Goal: Information Seeking & Learning: Learn about a topic

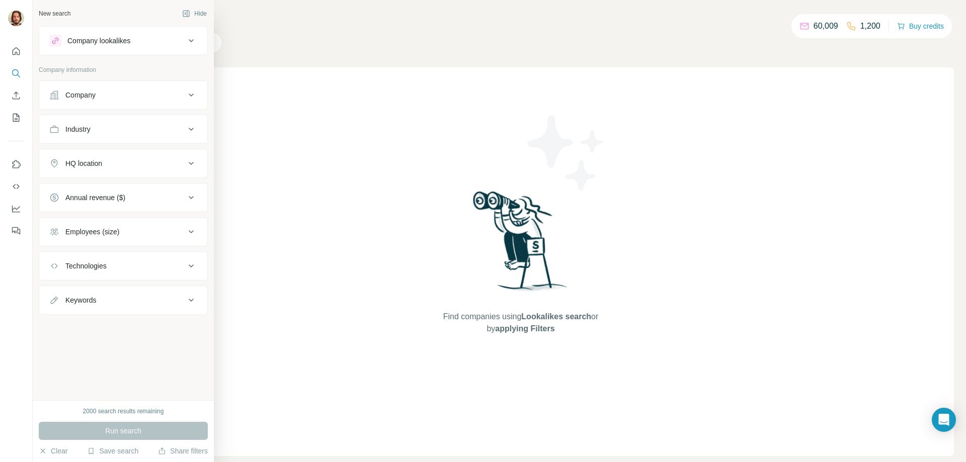
click at [118, 99] on div "Company" at bounding box center [117, 95] width 136 height 10
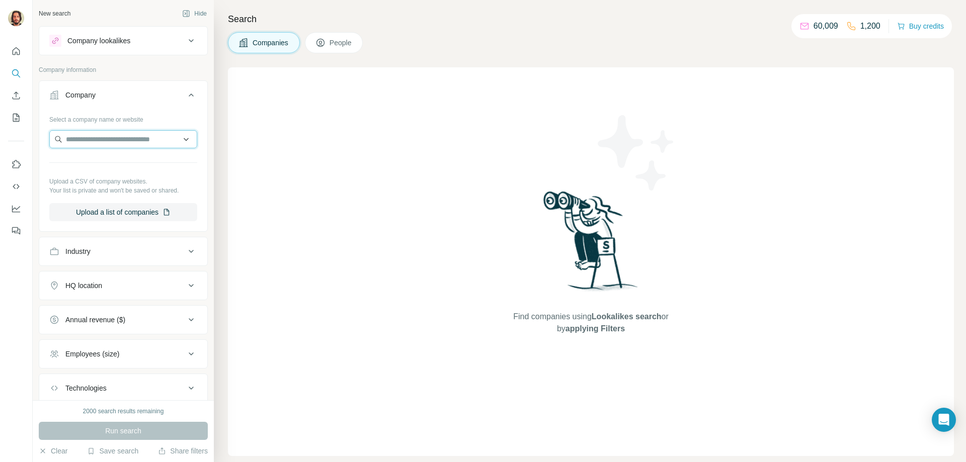
click at [149, 138] on input "text" at bounding box center [123, 139] width 148 height 18
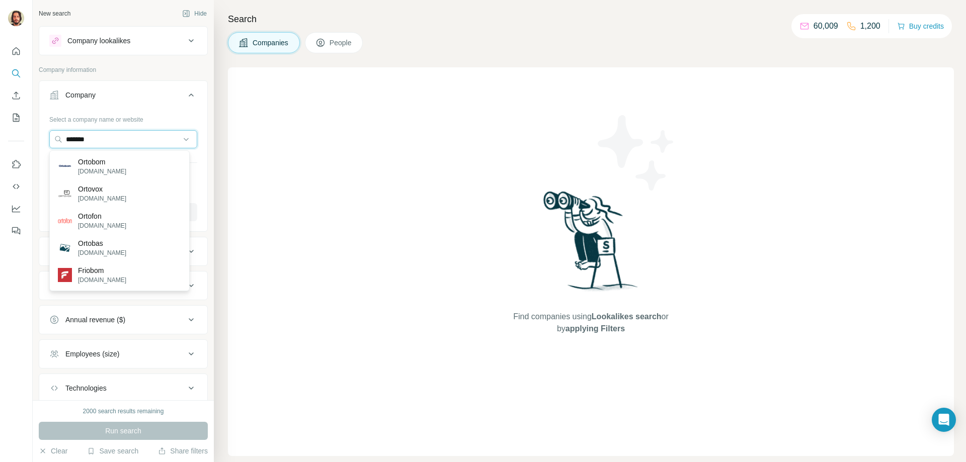
type input "*******"
click at [116, 134] on input "*******" at bounding box center [123, 139] width 148 height 18
drag, startPoint x: -4, startPoint y: 137, endPoint x: -72, endPoint y: 137, distance: 68.4
click at [0, 137] on html "New search Hide Company lookalikes Company information Company Select a company…" at bounding box center [483, 231] width 966 height 462
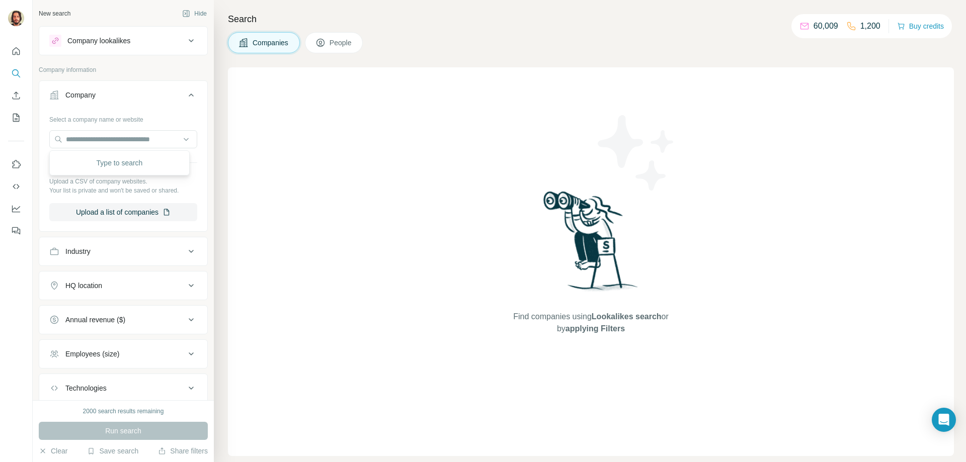
click at [150, 79] on div "Company information" at bounding box center [123, 72] width 169 height 15
click at [157, 252] on div "Industry" at bounding box center [117, 252] width 136 height 10
click at [161, 279] on input at bounding box center [118, 276] width 124 height 11
click at [183, 226] on div "Select a company name or website Upload a CSV of company websites. Your list is…" at bounding box center [123, 170] width 168 height 118
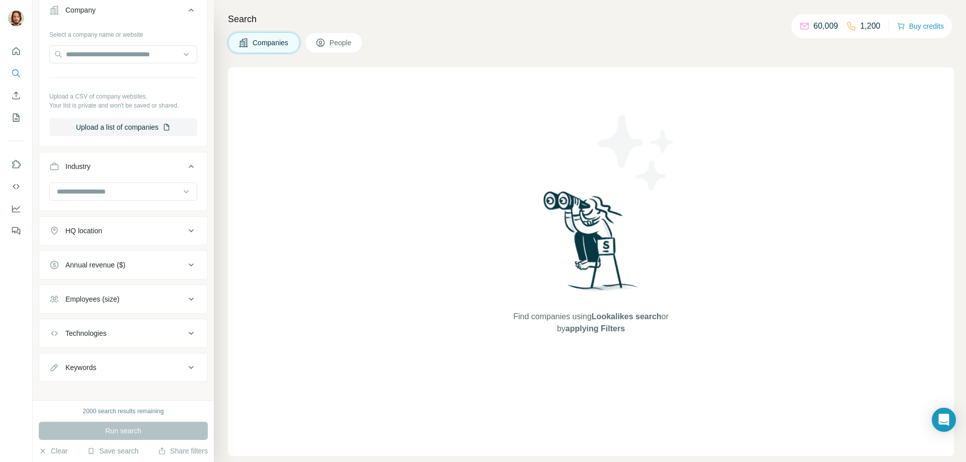
scroll to position [95, 0]
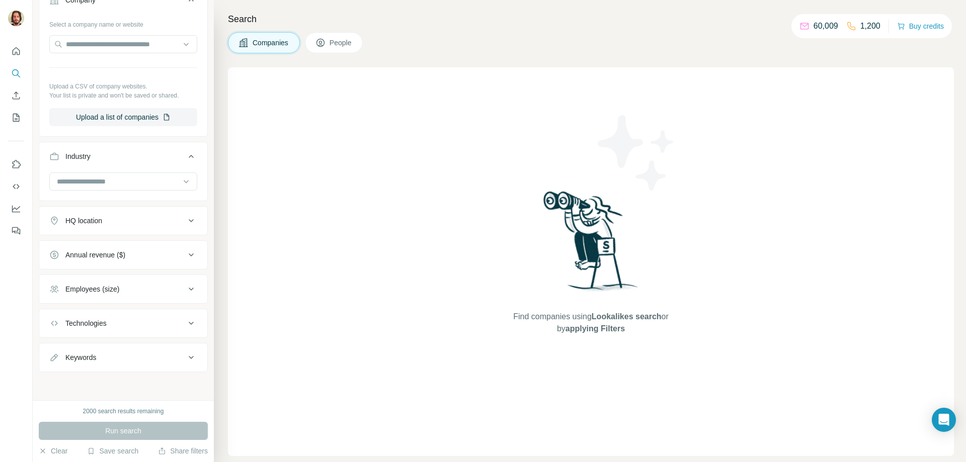
click at [166, 253] on div "Annual revenue ($)" at bounding box center [117, 255] width 136 height 10
click at [85, 295] on span "1-10M" at bounding box center [73, 296] width 24 height 10
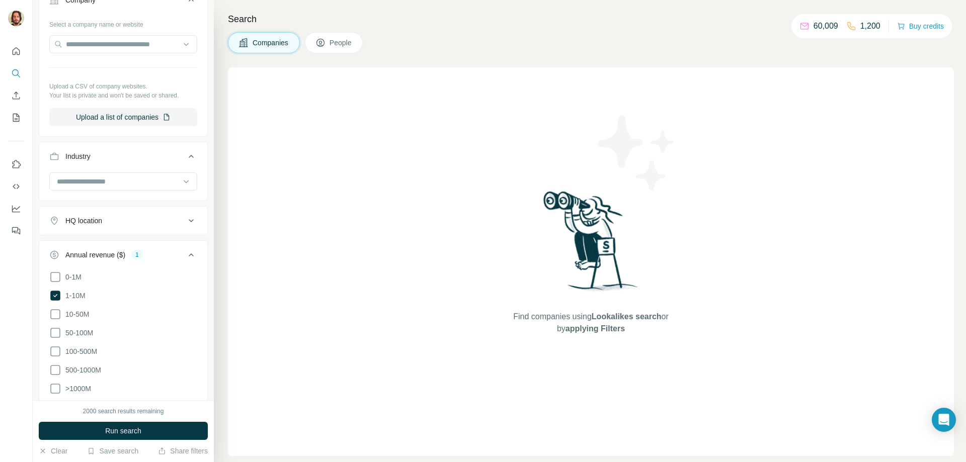
click at [171, 222] on div "HQ location" at bounding box center [117, 221] width 136 height 10
click at [138, 248] on input "text" at bounding box center [123, 246] width 148 height 18
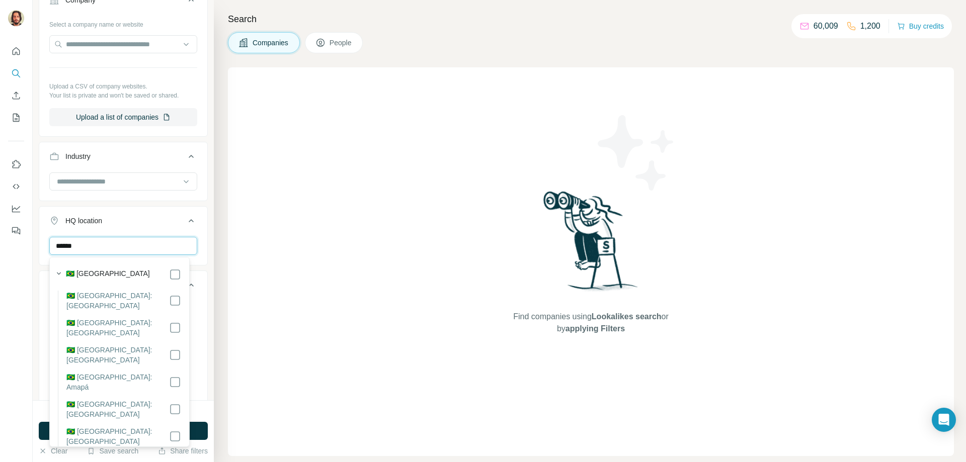
type input "******"
click at [120, 272] on div "🇧🇷 [GEOGRAPHIC_DATA]" at bounding box center [123, 275] width 115 height 12
click at [198, 237] on button "HQ location 1" at bounding box center [123, 223] width 168 height 28
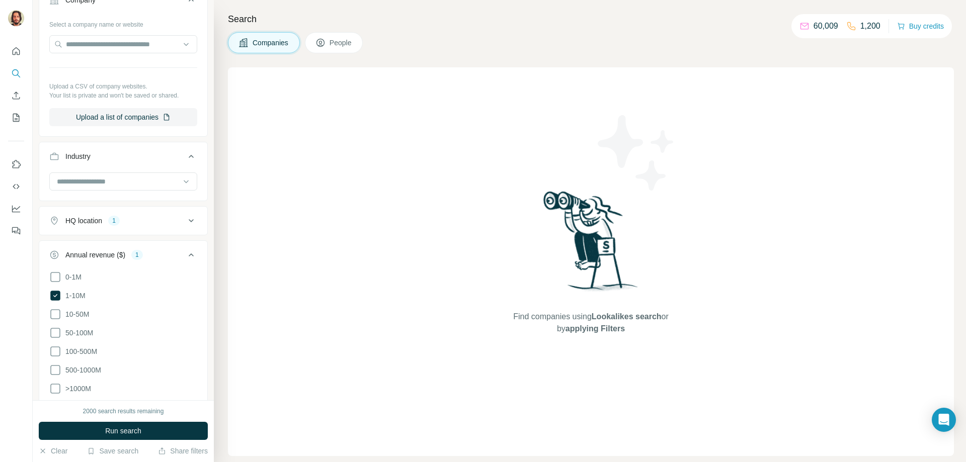
scroll to position [196, 0]
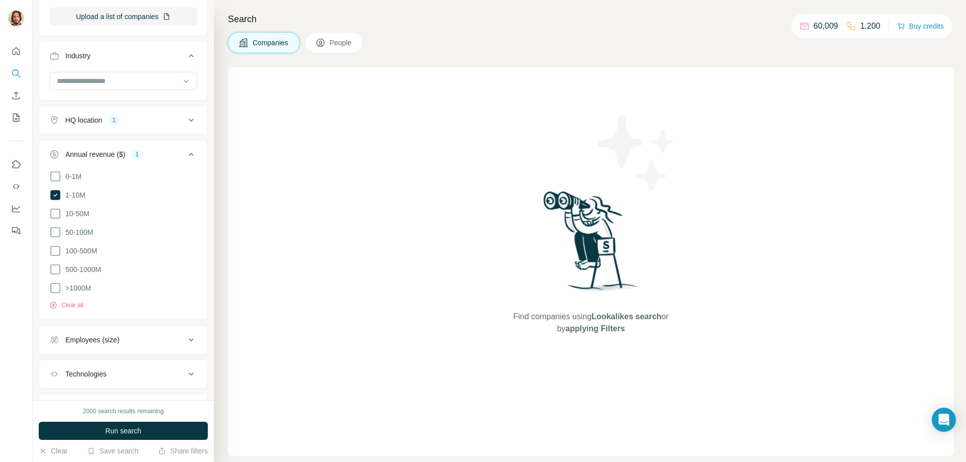
click at [168, 337] on div "Employees (size)" at bounding box center [117, 340] width 136 height 10
click at [182, 331] on button "Employees (size)" at bounding box center [123, 342] width 168 height 28
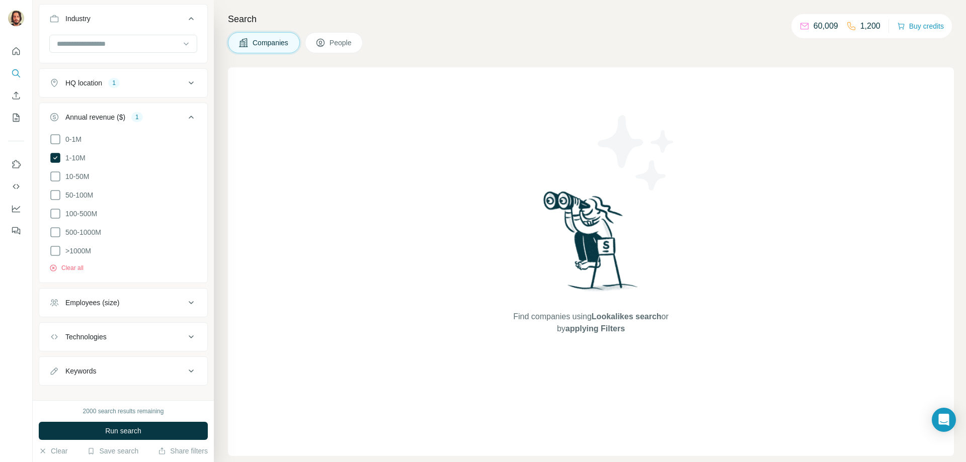
scroll to position [243, 0]
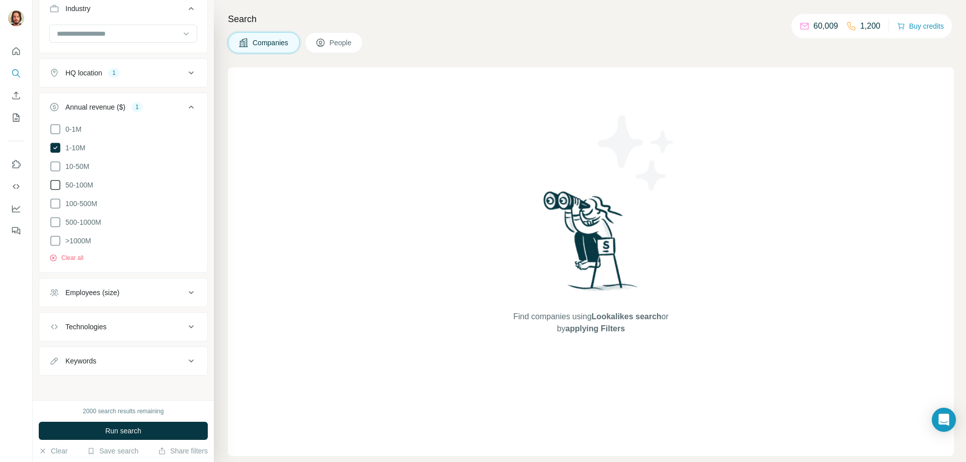
click at [61, 165] on icon at bounding box center [55, 167] width 12 height 12
drag, startPoint x: 57, startPoint y: 185, endPoint x: 63, endPoint y: 189, distance: 7.3
click at [58, 195] on ul "0-1M 1-10M 10-50M 50-100M 100-500M 500-1000M >1000M" at bounding box center [123, 185] width 148 height 124
click at [55, 185] on icon at bounding box center [55, 185] width 12 height 12
drag, startPoint x: 57, startPoint y: 146, endPoint x: 62, endPoint y: 186, distance: 40.6
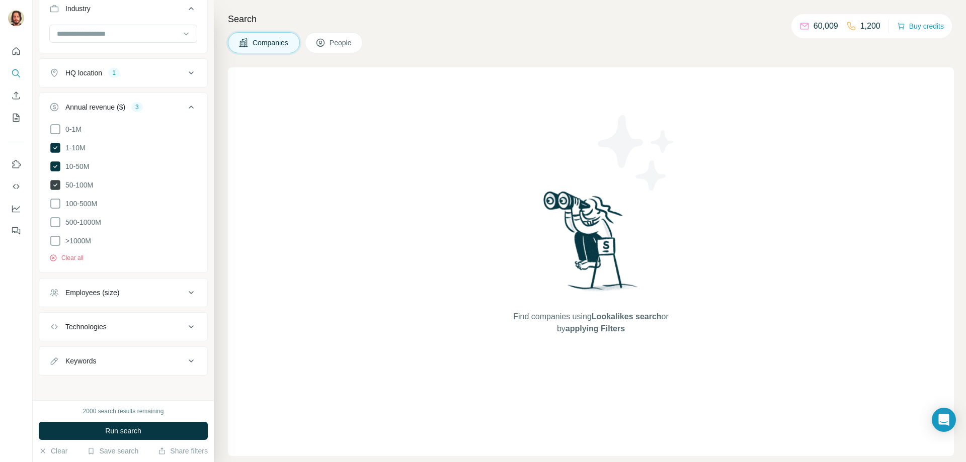
click at [56, 146] on icon at bounding box center [55, 148] width 10 height 10
click at [53, 198] on icon at bounding box center [55, 204] width 12 height 12
click at [137, 432] on span "Run search" at bounding box center [123, 431] width 36 height 10
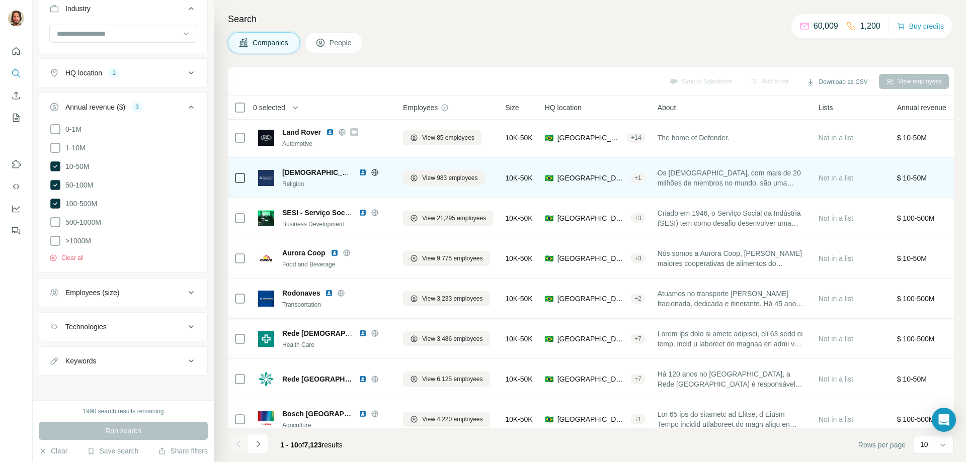
scroll to position [99, 0]
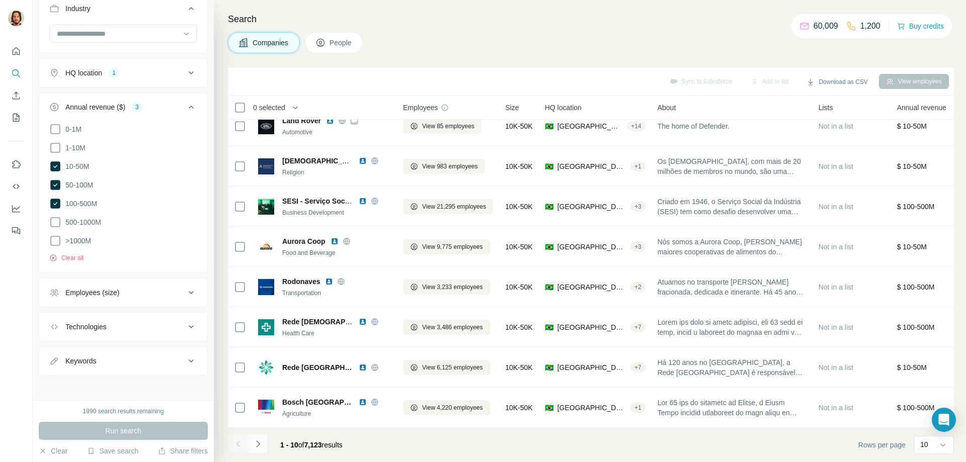
click at [255, 448] on icon "Navigate to next page" at bounding box center [258, 444] width 10 height 10
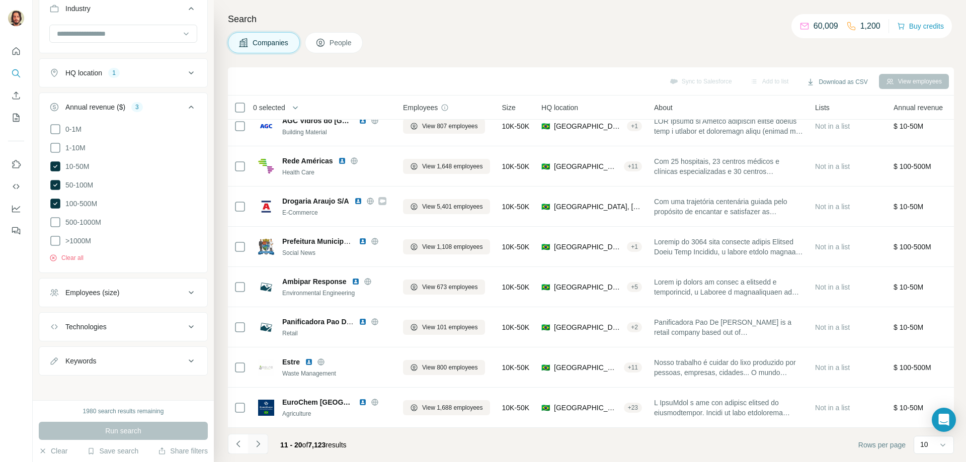
click at [259, 444] on icon "Navigate to next page" at bounding box center [258, 444] width 4 height 7
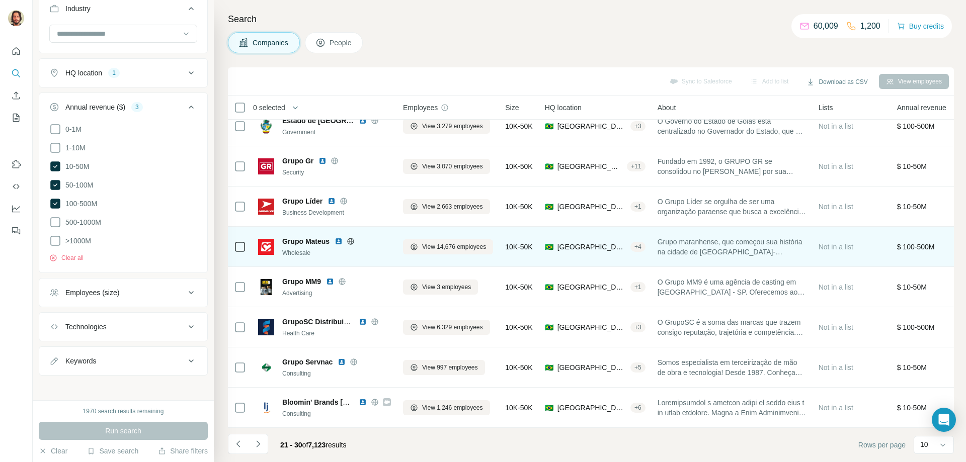
drag, startPoint x: 262, startPoint y: 439, endPoint x: 314, endPoint y: 247, distance: 199.2
click at [493, 43] on div "Companies People" at bounding box center [591, 42] width 726 height 21
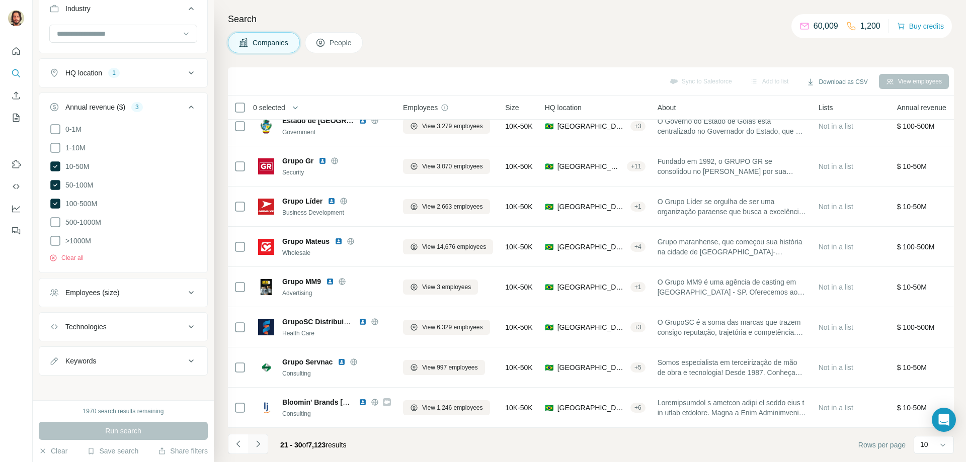
click at [259, 443] on icon "Navigate to next page" at bounding box center [258, 444] width 4 height 7
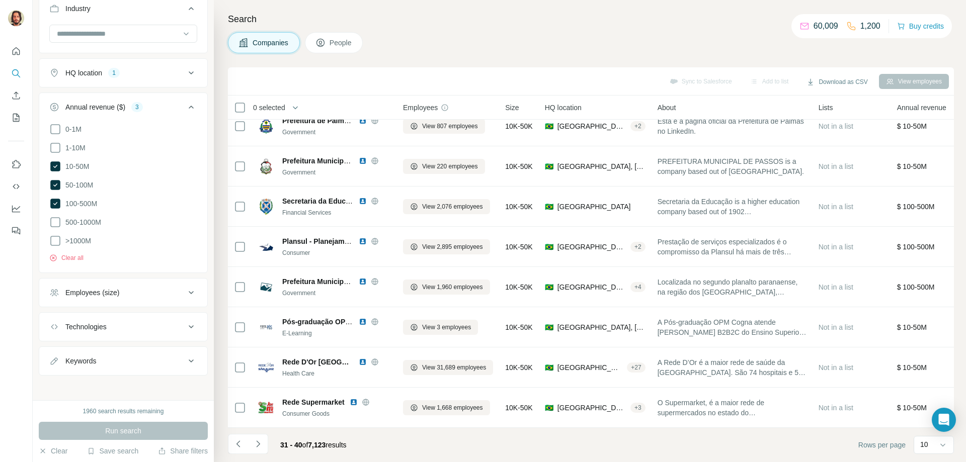
click at [260, 438] on button "Navigate to next page" at bounding box center [258, 444] width 20 height 20
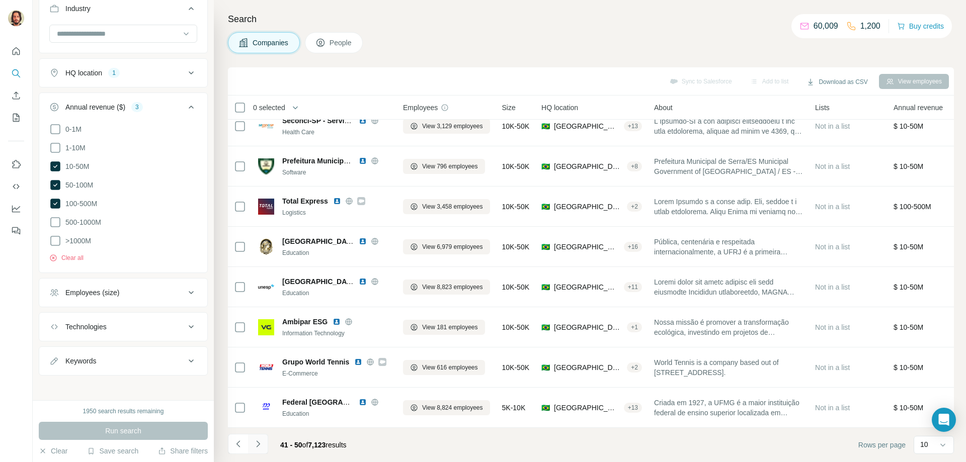
click at [262, 446] on icon "Navigate to next page" at bounding box center [258, 444] width 10 height 10
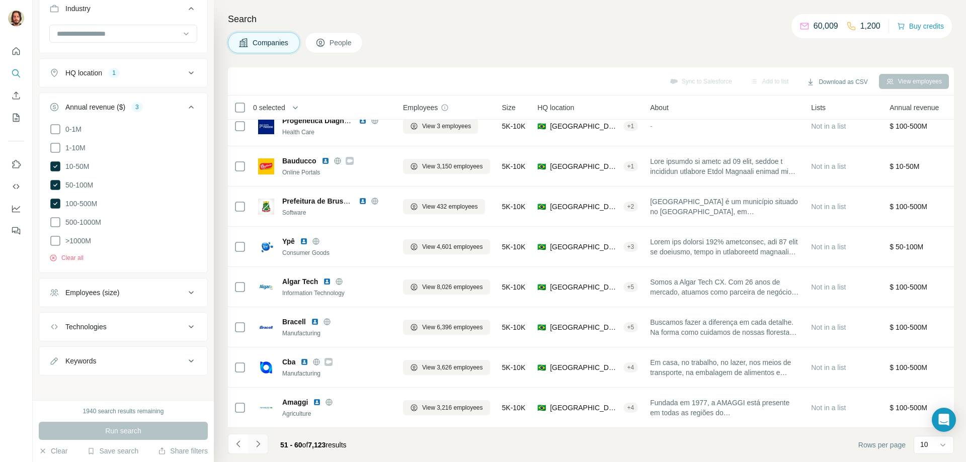
click at [260, 444] on icon "Navigate to next page" at bounding box center [258, 444] width 10 height 10
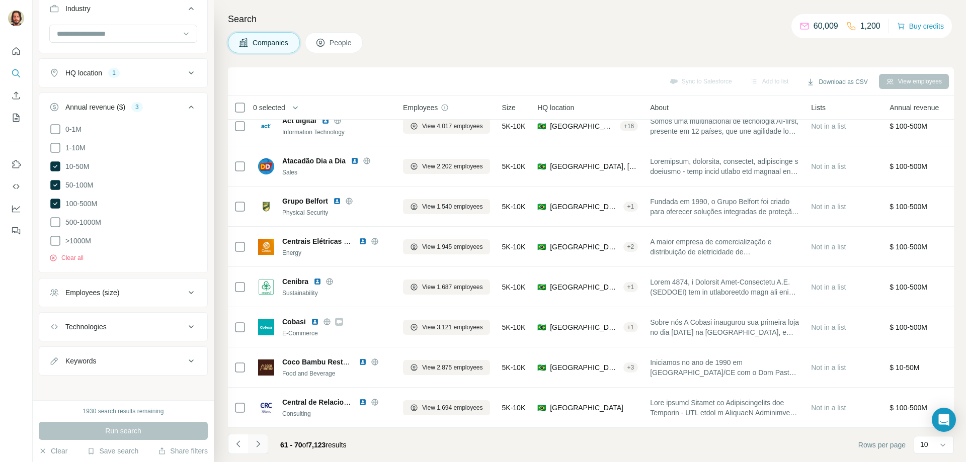
click at [257, 443] on icon "Navigate to next page" at bounding box center [258, 444] width 10 height 10
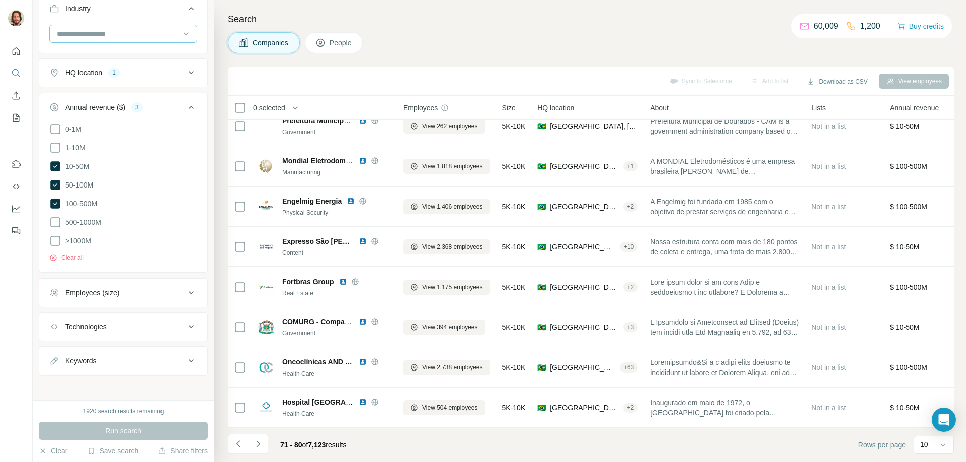
scroll to position [142, 0]
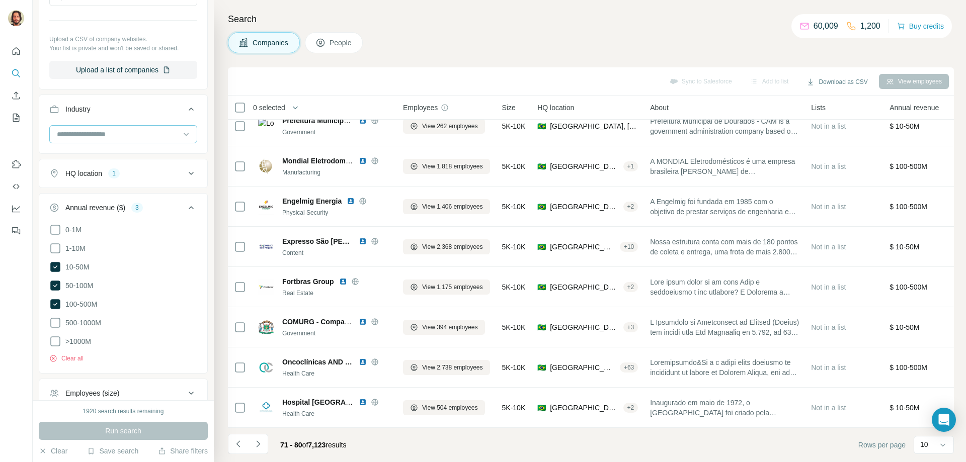
click at [126, 133] on input at bounding box center [118, 134] width 124 height 11
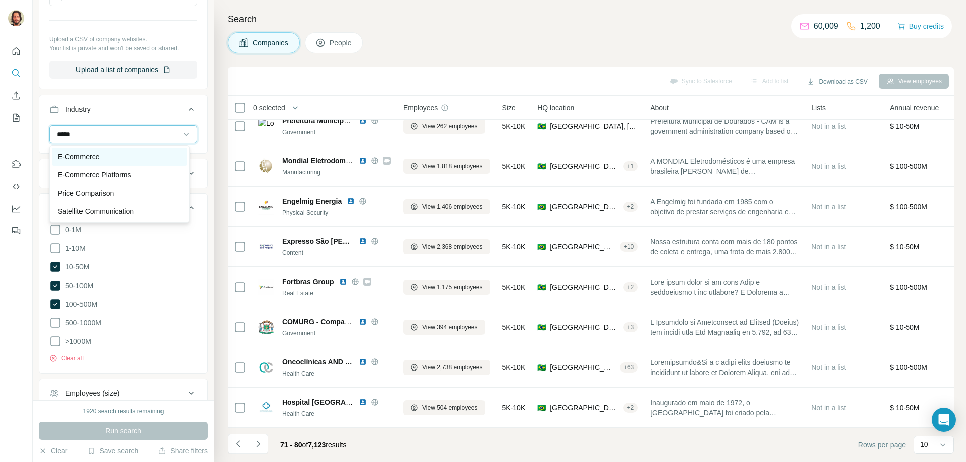
type input "*****"
click at [118, 158] on div "E-Commerce" at bounding box center [119, 157] width 123 height 10
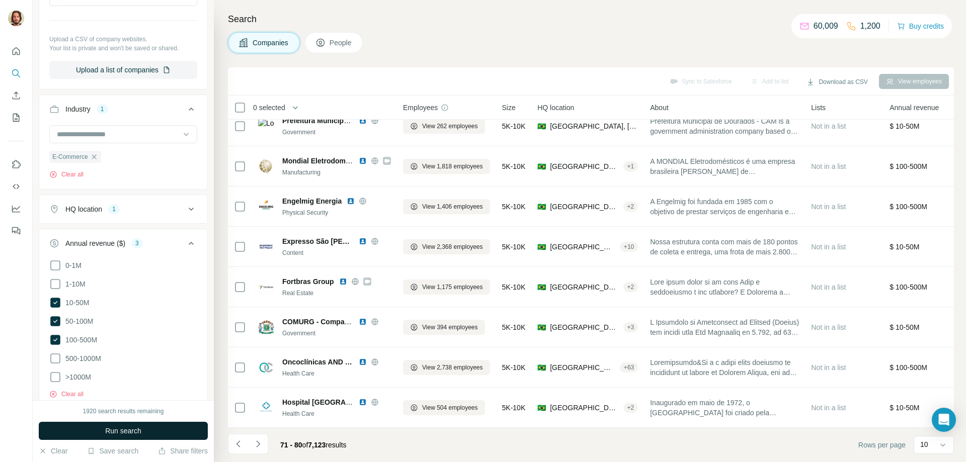
click at [125, 428] on span "Run search" at bounding box center [123, 431] width 36 height 10
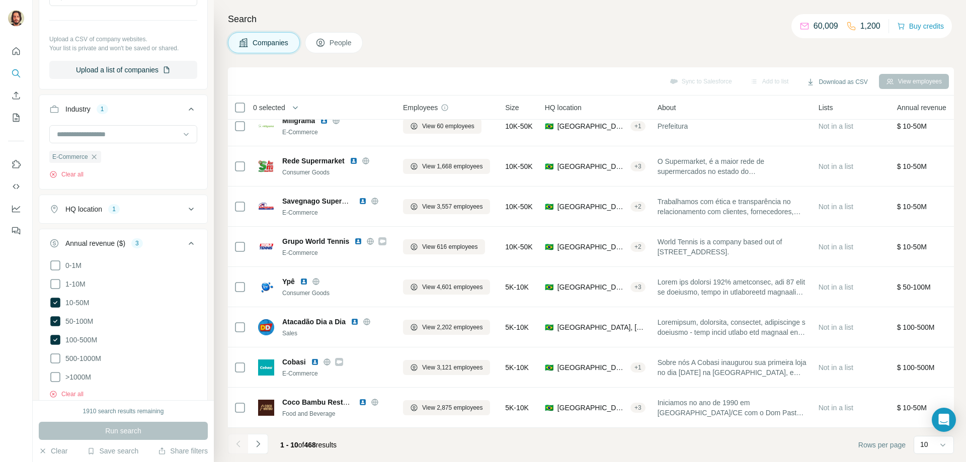
click at [260, 444] on icon "Navigate to next page" at bounding box center [258, 444] width 10 height 10
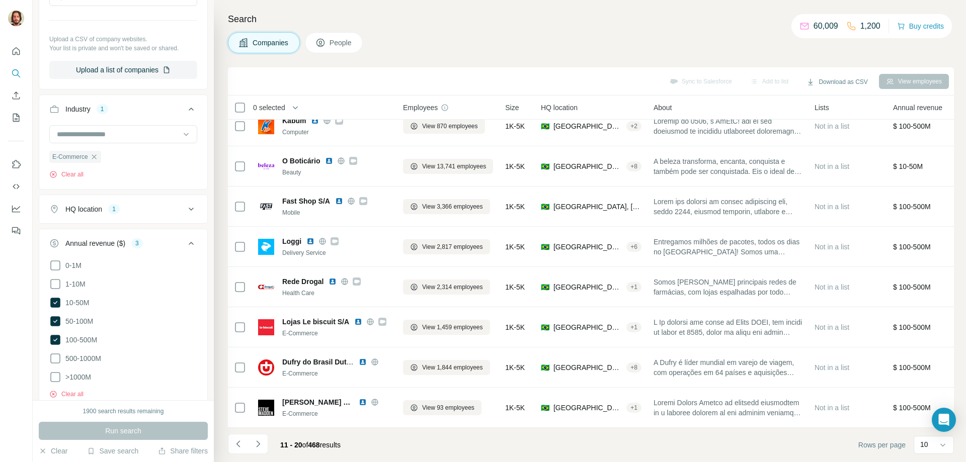
click at [260, 444] on icon "Navigate to next page" at bounding box center [258, 444] width 10 height 10
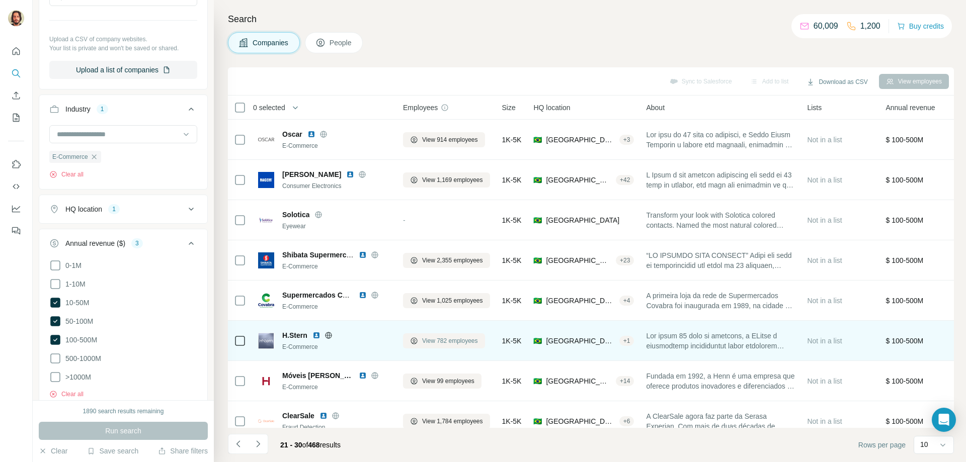
click at [449, 341] on span "View 782 employees" at bounding box center [450, 341] width 56 height 9
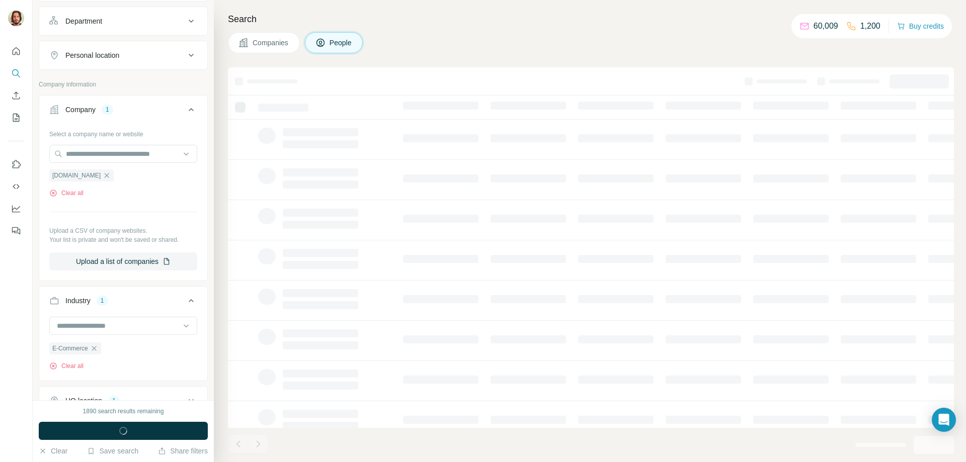
scroll to position [299, 0]
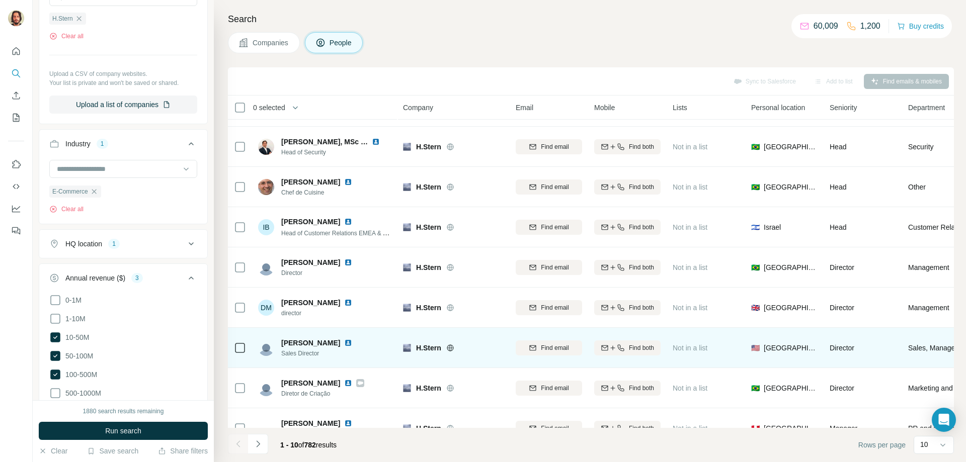
scroll to position [99, 0]
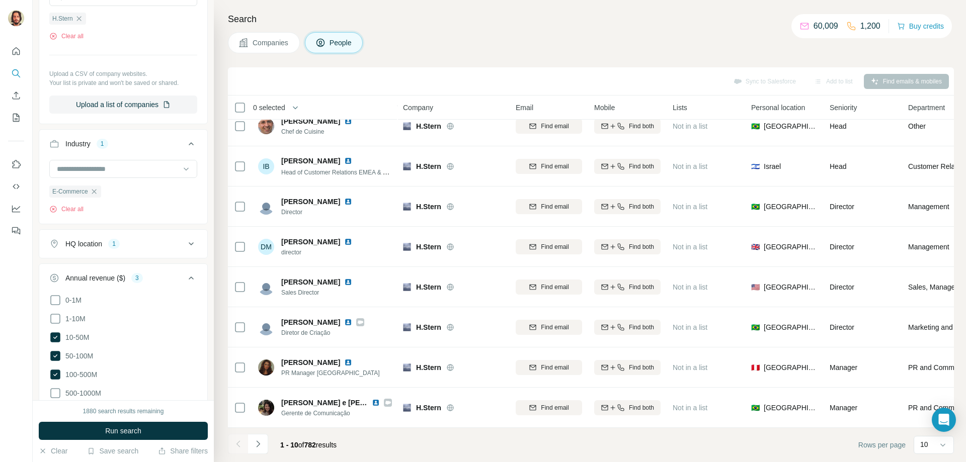
click at [260, 445] on icon "Navigate to next page" at bounding box center [258, 444] width 10 height 10
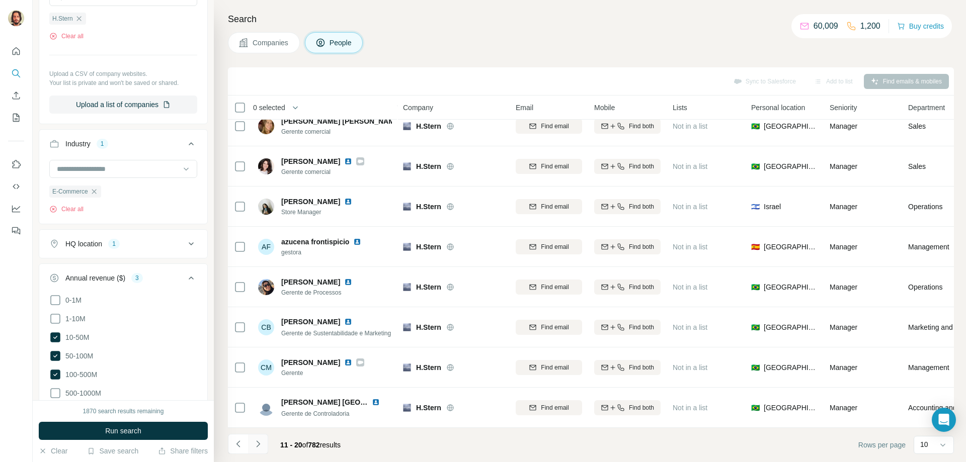
click at [257, 445] on icon "Navigate to next page" at bounding box center [258, 444] width 10 height 10
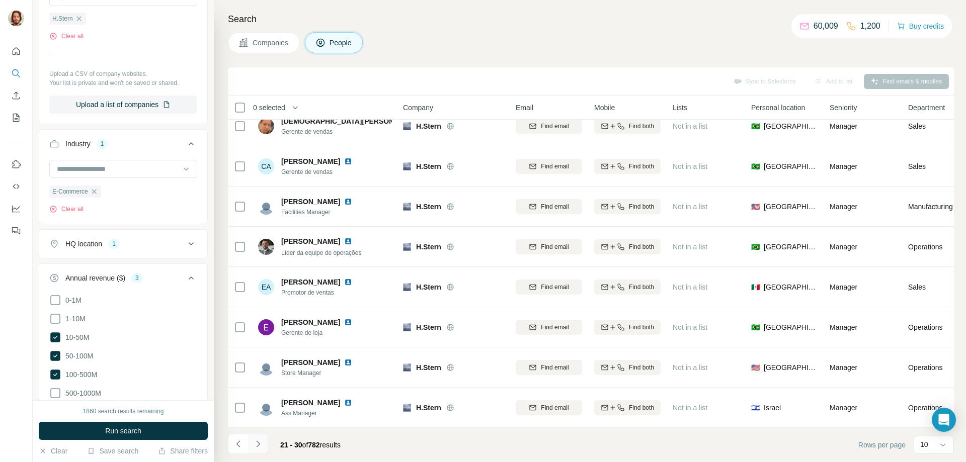
click at [257, 445] on icon "Navigate to next page" at bounding box center [258, 444] width 10 height 10
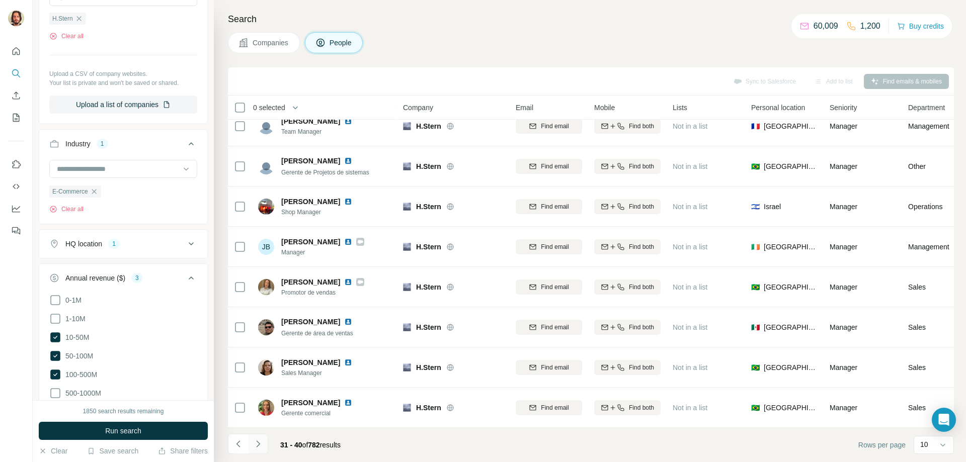
click at [257, 447] on icon "Navigate to next page" at bounding box center [258, 444] width 10 height 10
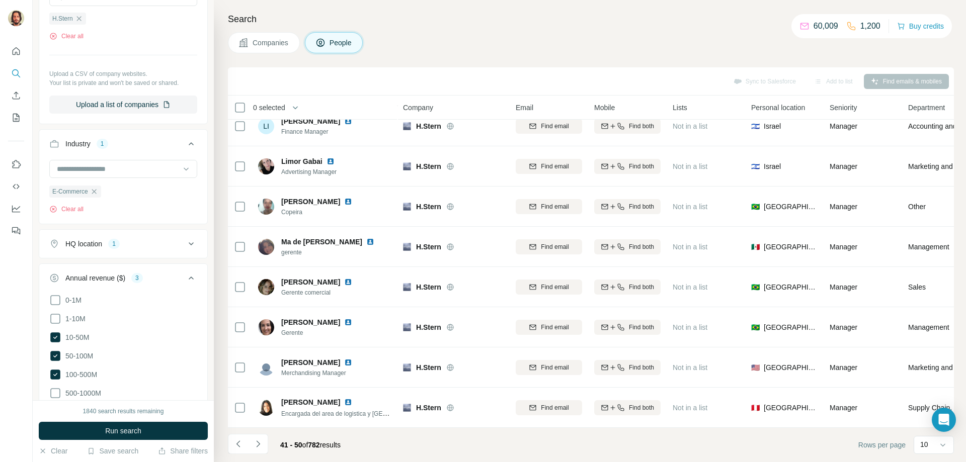
click at [257, 451] on button "Navigate to next page" at bounding box center [258, 444] width 20 height 20
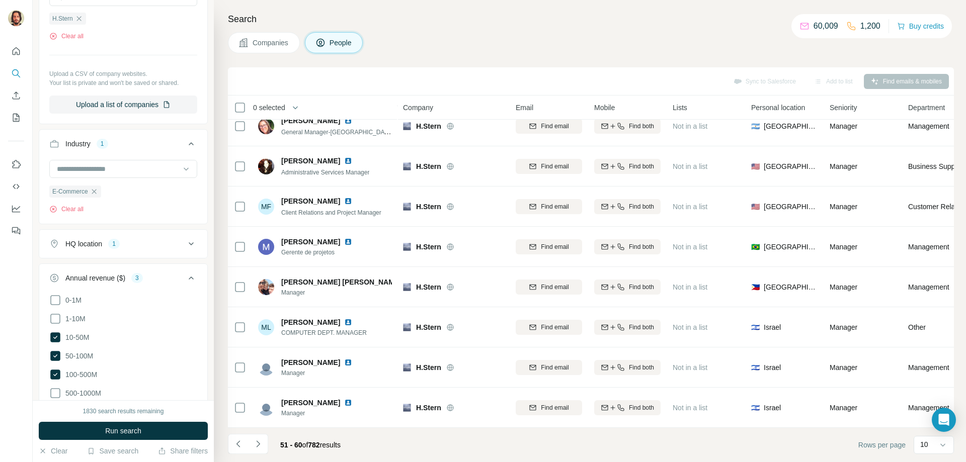
click at [257, 451] on button "Navigate to next page" at bounding box center [258, 444] width 20 height 20
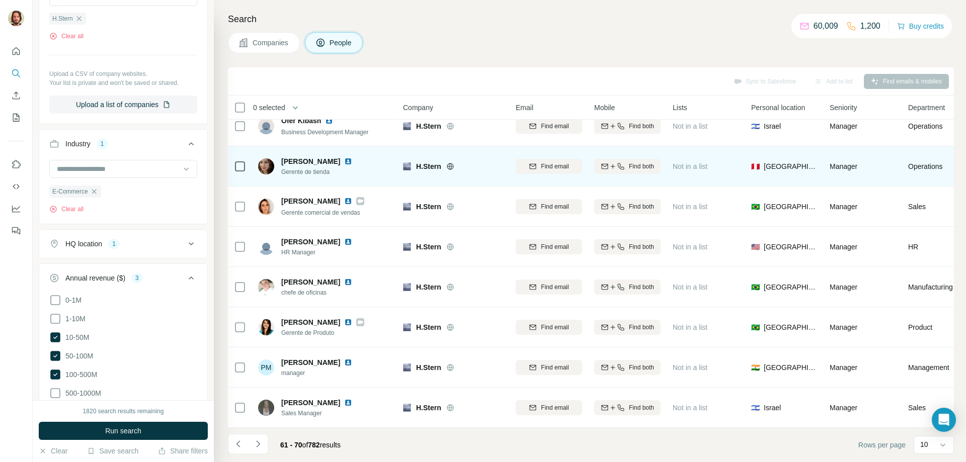
click at [451, 166] on icon at bounding box center [450, 166] width 7 height 1
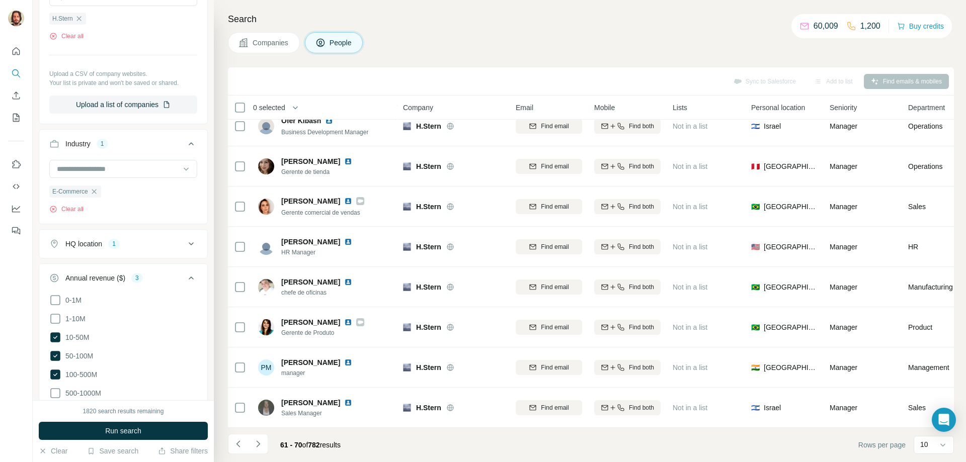
click at [267, 46] on span "Companies" at bounding box center [271, 43] width 37 height 10
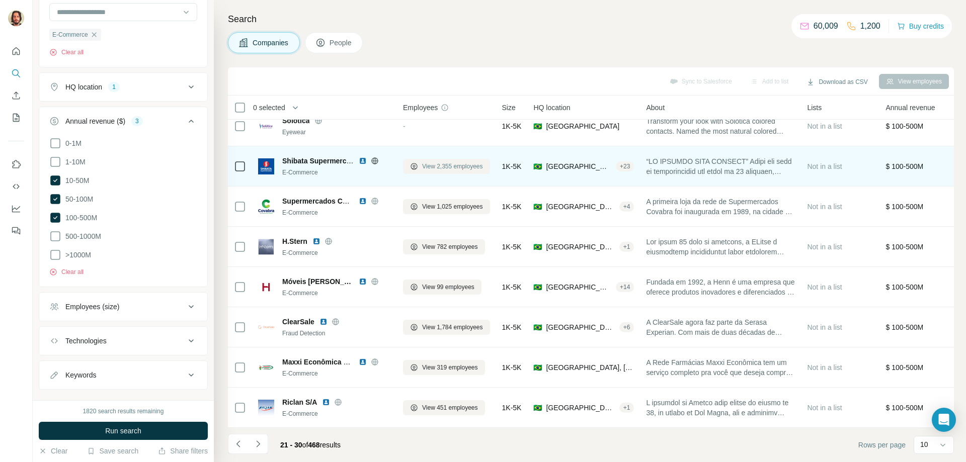
scroll to position [142, 0]
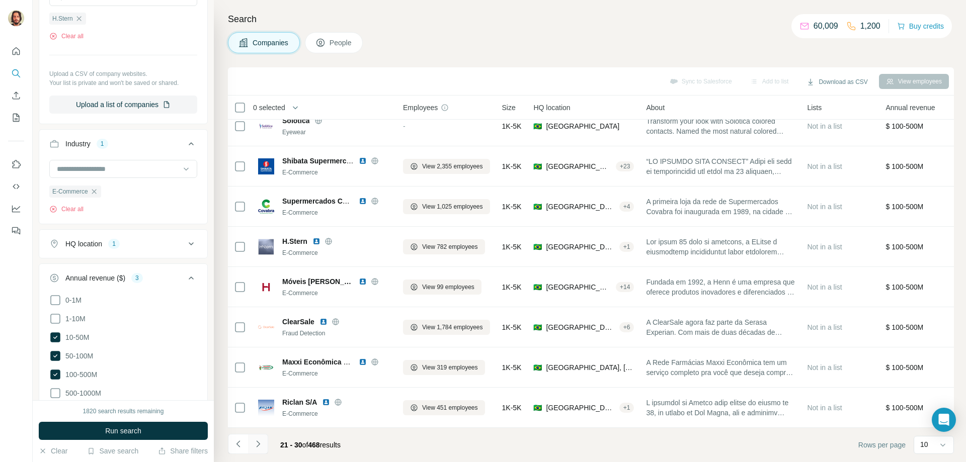
click at [259, 446] on icon "Navigate to next page" at bounding box center [258, 444] width 10 height 10
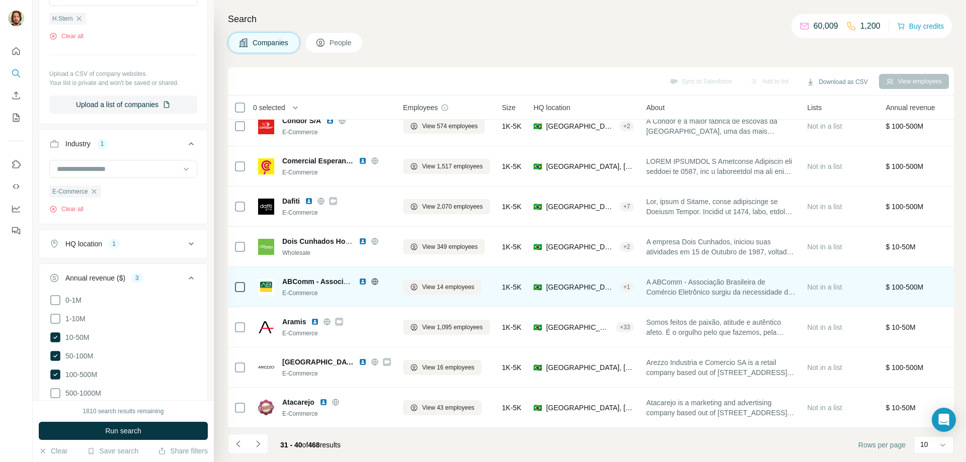
scroll to position [99, 0]
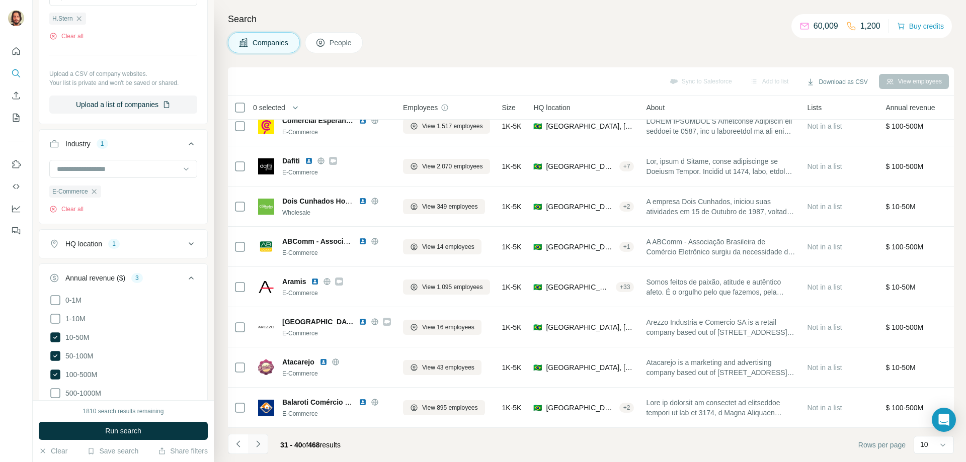
click at [254, 443] on icon "Navigate to next page" at bounding box center [258, 444] width 10 height 10
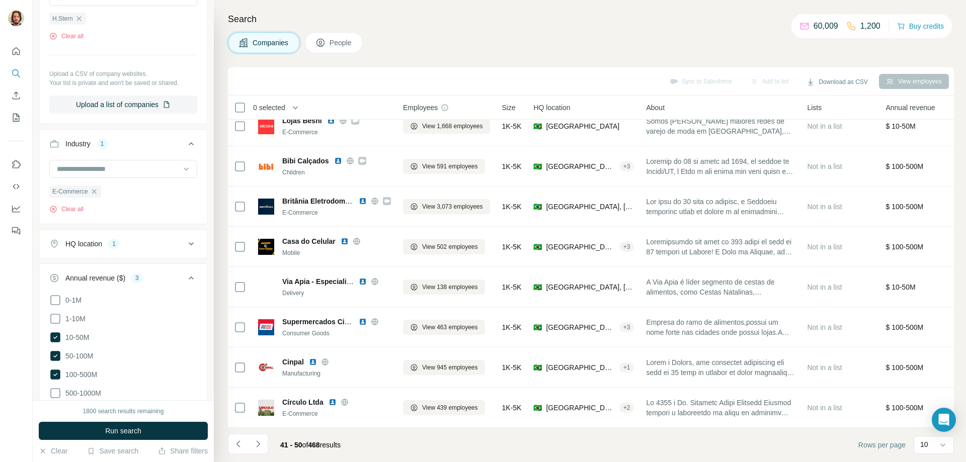
click at [260, 448] on icon "Navigate to next page" at bounding box center [258, 444] width 10 height 10
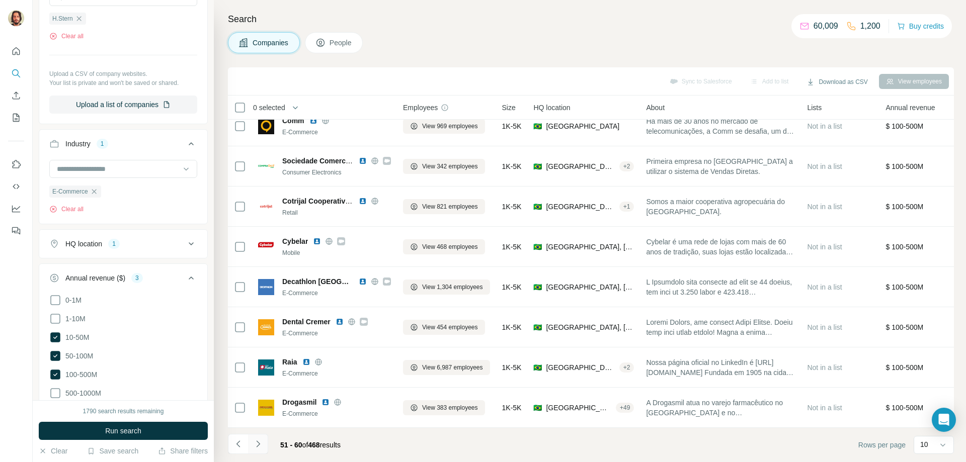
click at [261, 447] on icon "Navigate to next page" at bounding box center [258, 444] width 10 height 10
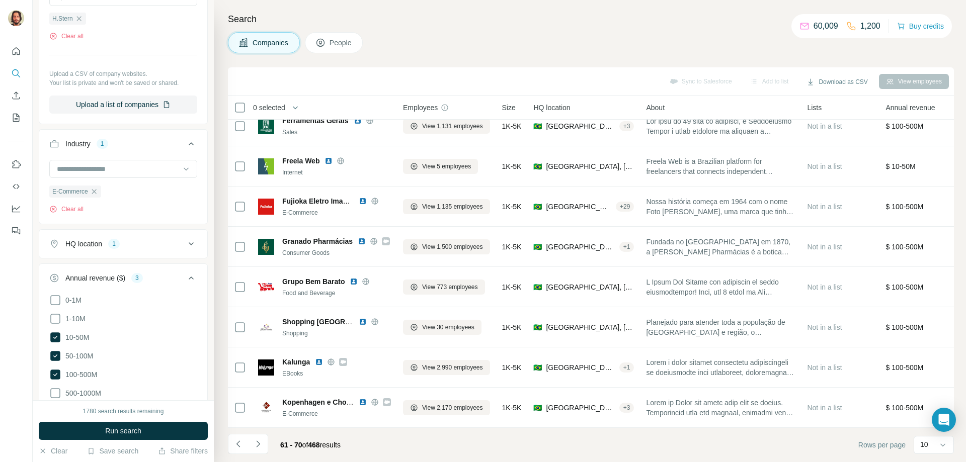
click at [262, 446] on icon "Navigate to next page" at bounding box center [258, 444] width 10 height 10
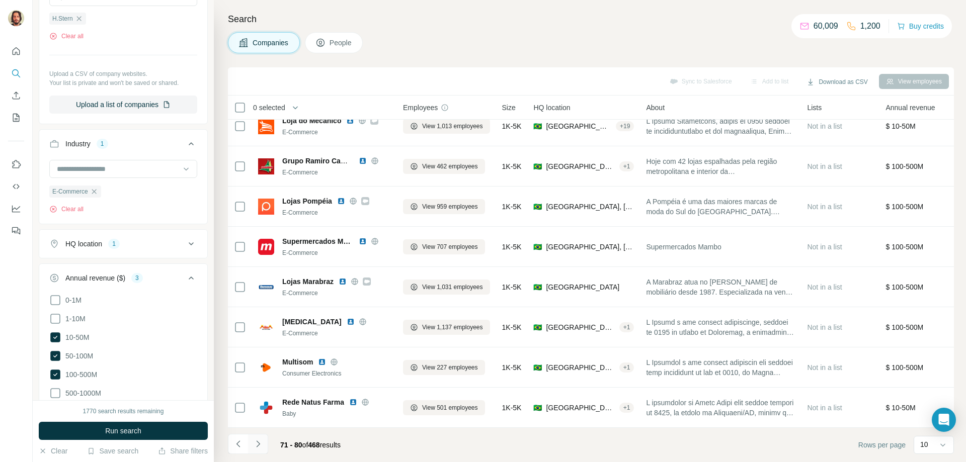
click at [262, 449] on icon "Navigate to next page" at bounding box center [258, 444] width 10 height 10
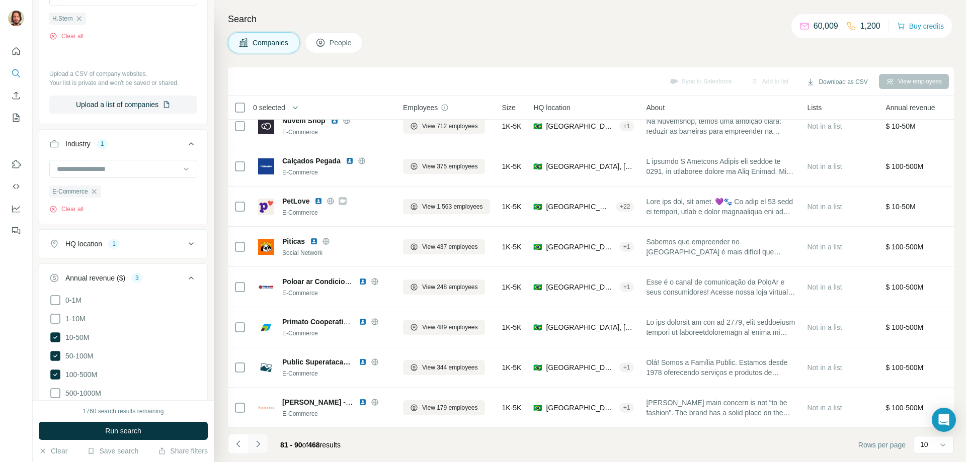
click at [259, 447] on icon "Navigate to next page" at bounding box center [258, 444] width 10 height 10
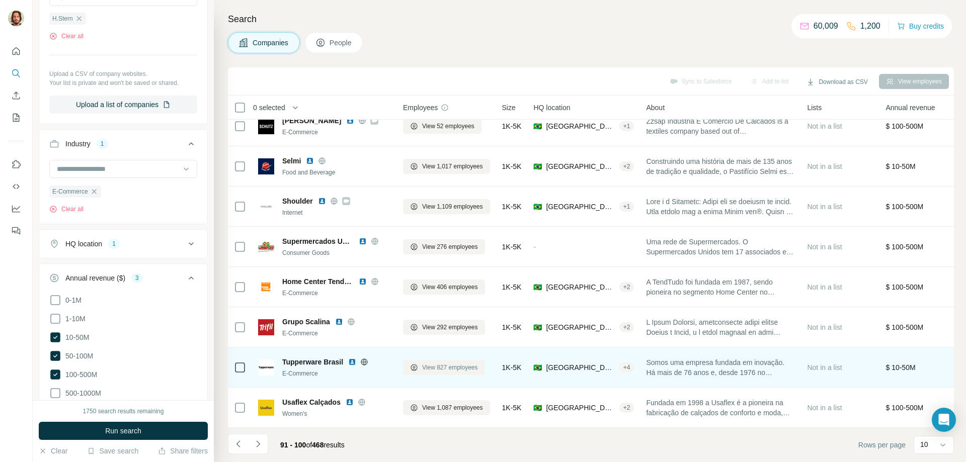
click at [448, 363] on span "View 827 employees" at bounding box center [450, 367] width 56 height 9
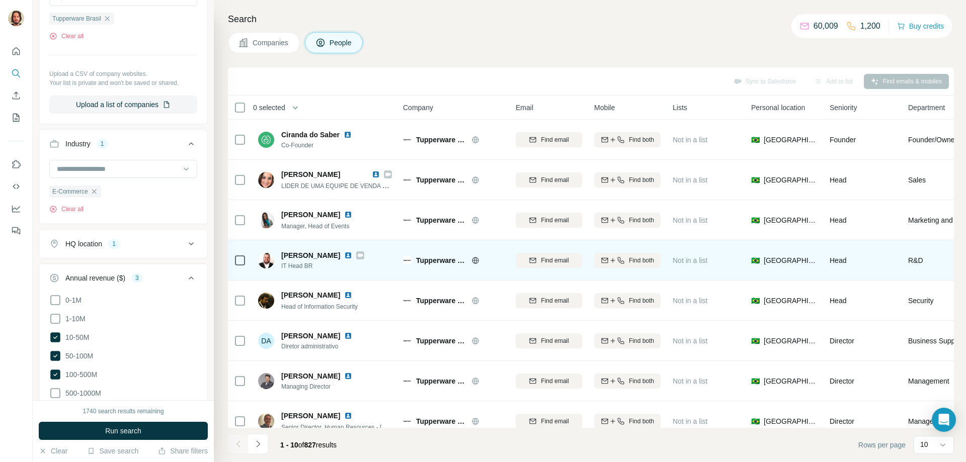
scroll to position [99, 0]
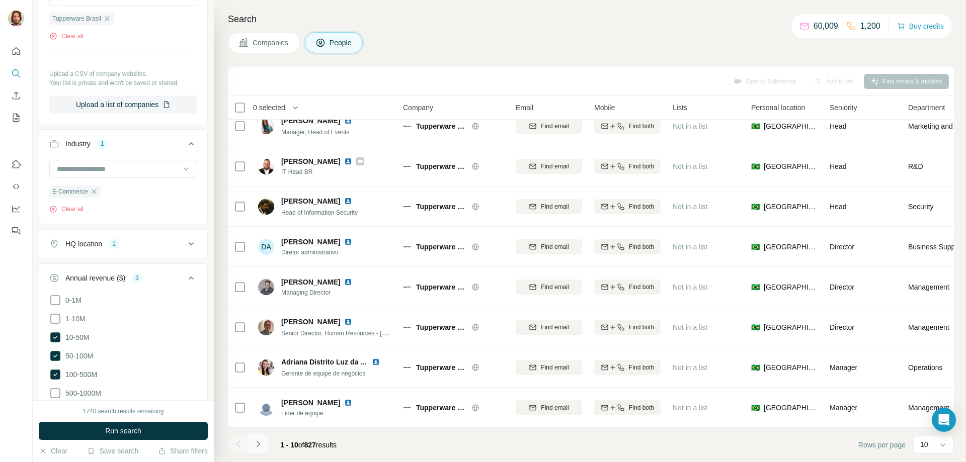
click at [259, 445] on icon "Navigate to next page" at bounding box center [258, 444] width 4 height 7
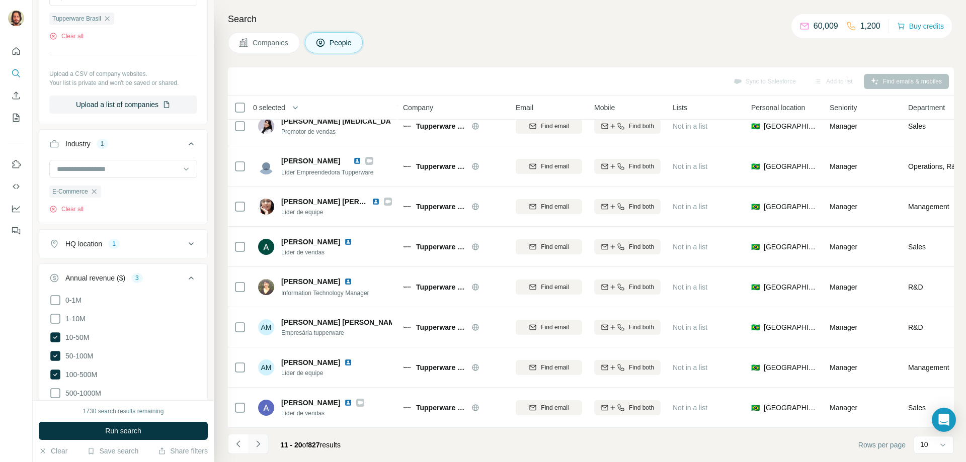
click at [263, 445] on icon "Navigate to next page" at bounding box center [258, 444] width 10 height 10
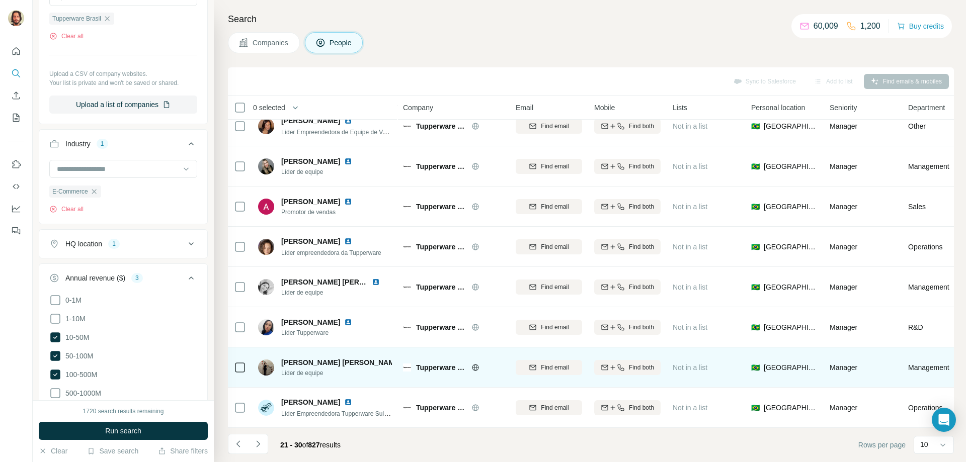
scroll to position [0, 0]
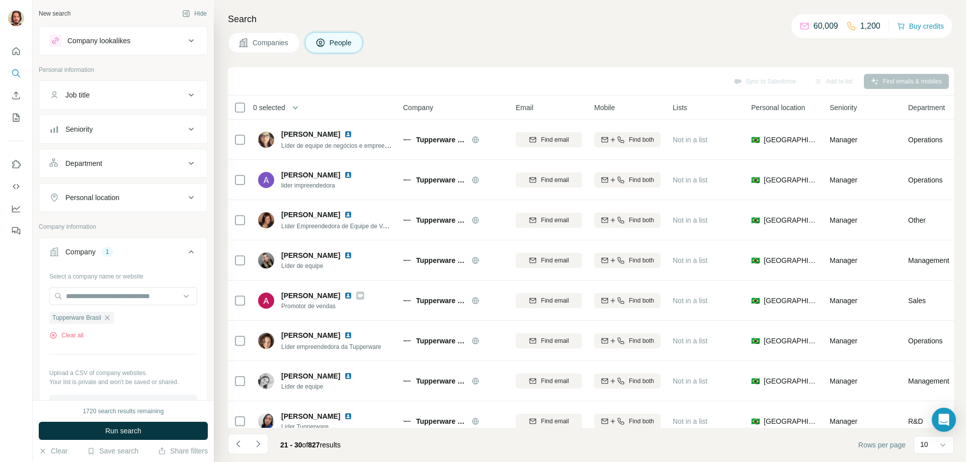
scroll to position [99, 0]
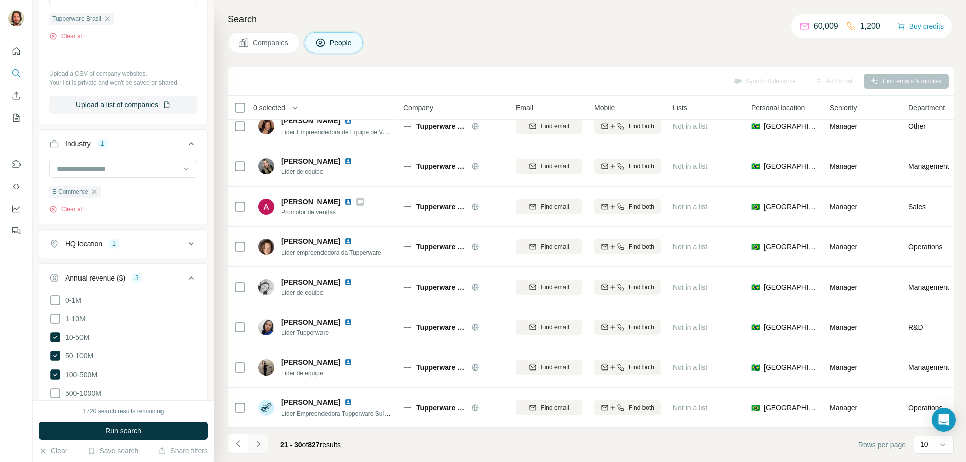
click at [259, 443] on icon "Navigate to next page" at bounding box center [258, 444] width 10 height 10
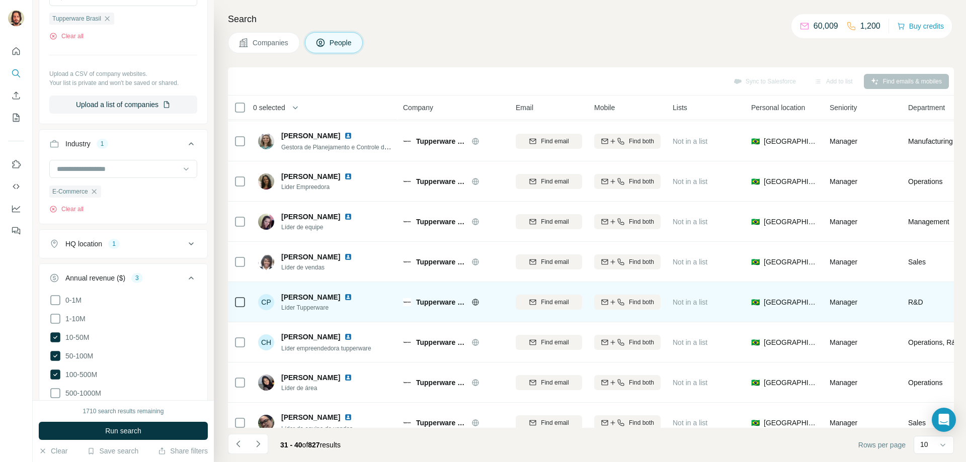
scroll to position [0, 0]
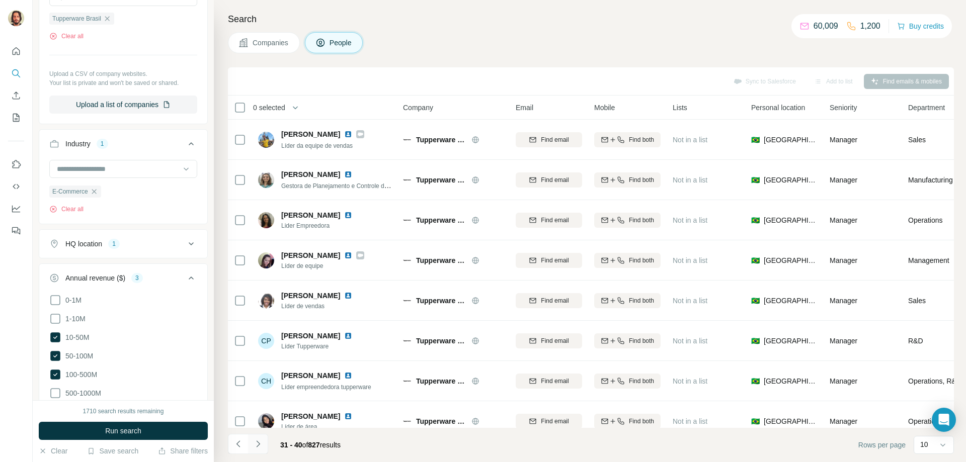
click at [262, 446] on icon "Navigate to next page" at bounding box center [258, 444] width 10 height 10
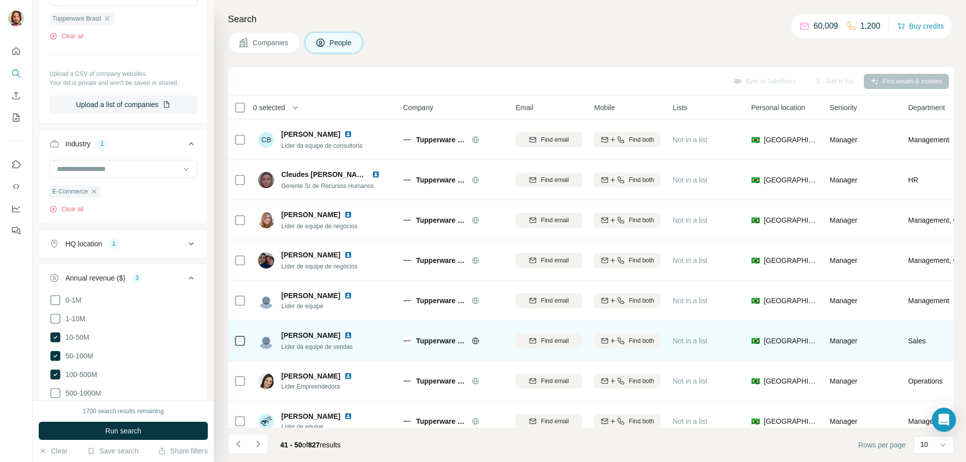
scroll to position [99, 0]
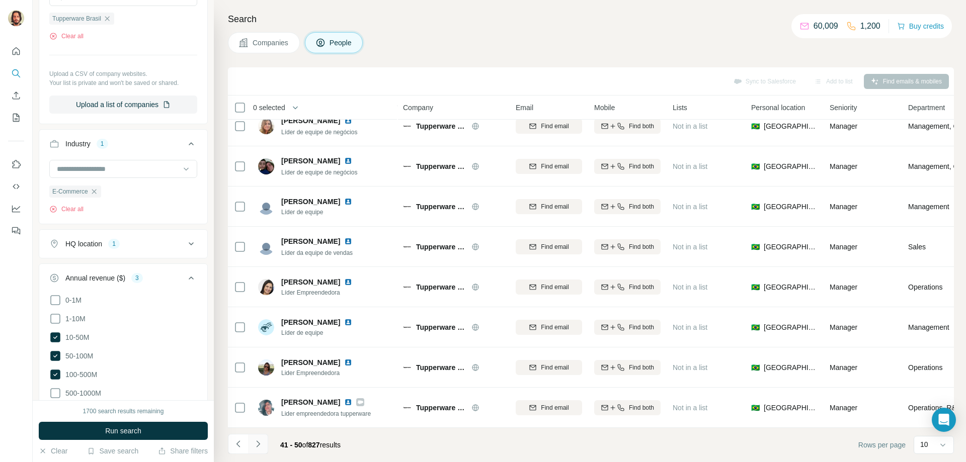
click at [259, 445] on icon "Navigate to next page" at bounding box center [258, 444] width 10 height 10
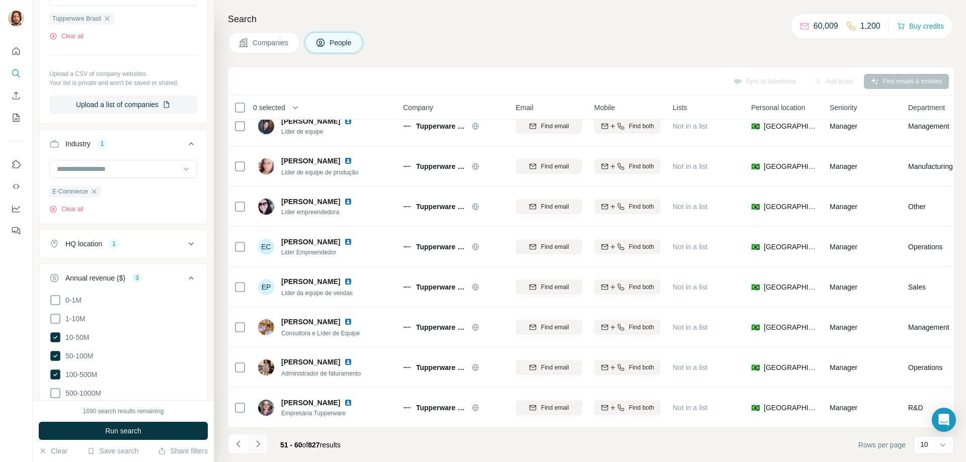
click at [259, 444] on icon "Navigate to next page" at bounding box center [258, 444] width 4 height 7
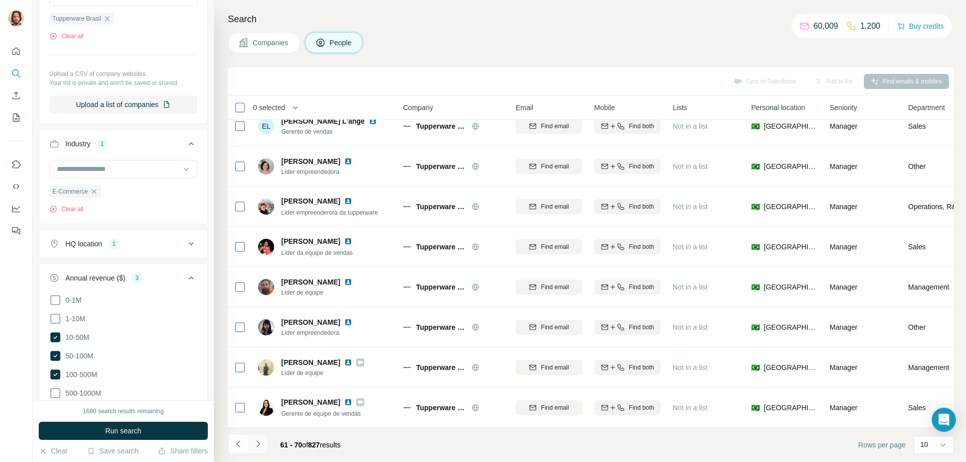
click at [262, 444] on icon "Navigate to next page" at bounding box center [258, 444] width 10 height 10
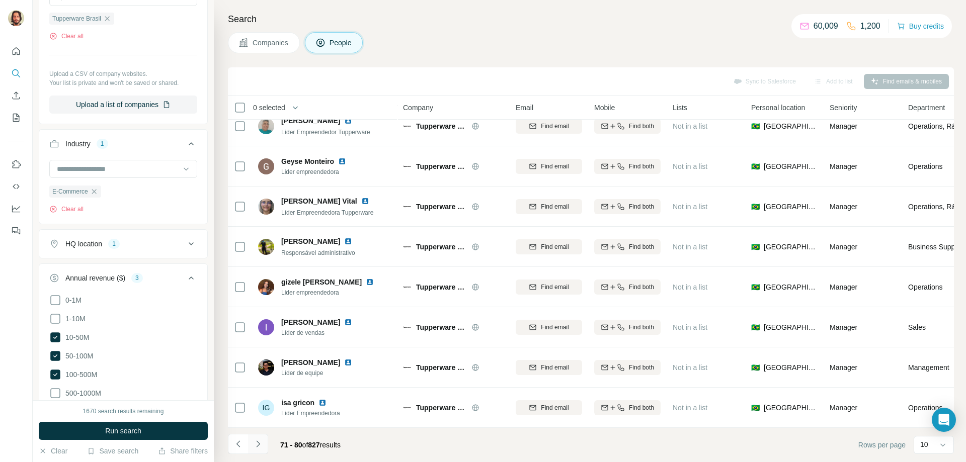
click at [259, 446] on icon "Navigate to next page" at bounding box center [258, 444] width 10 height 10
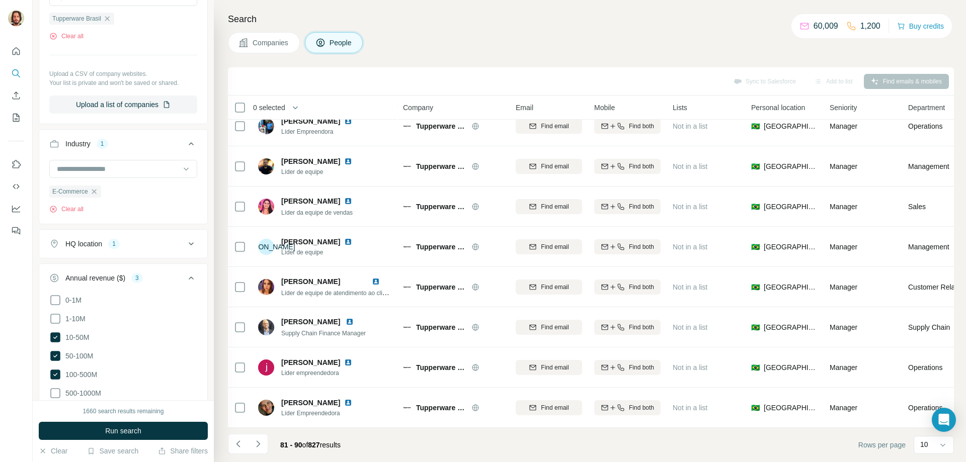
click at [261, 450] on button "Navigate to next page" at bounding box center [258, 444] width 20 height 20
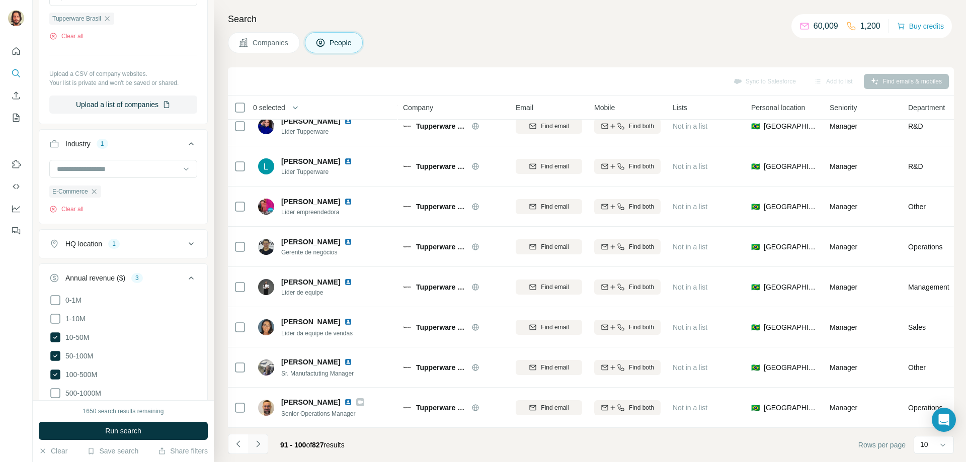
click at [255, 441] on icon "Navigate to next page" at bounding box center [258, 444] width 10 height 10
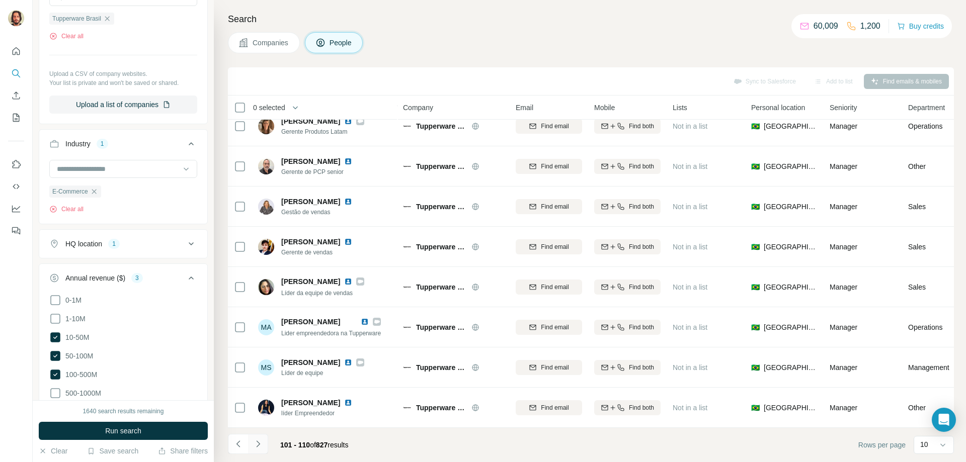
click at [251, 447] on button "Navigate to next page" at bounding box center [258, 444] width 20 height 20
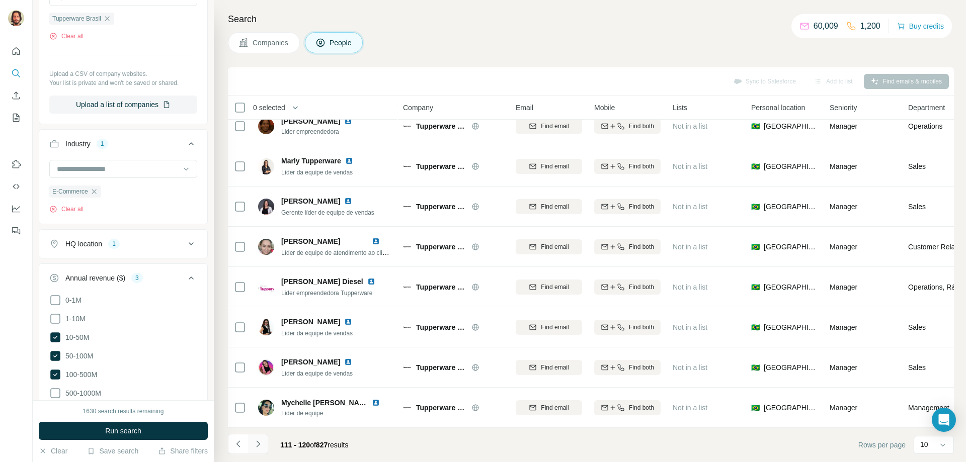
click at [263, 444] on icon "Navigate to next page" at bounding box center [258, 444] width 10 height 10
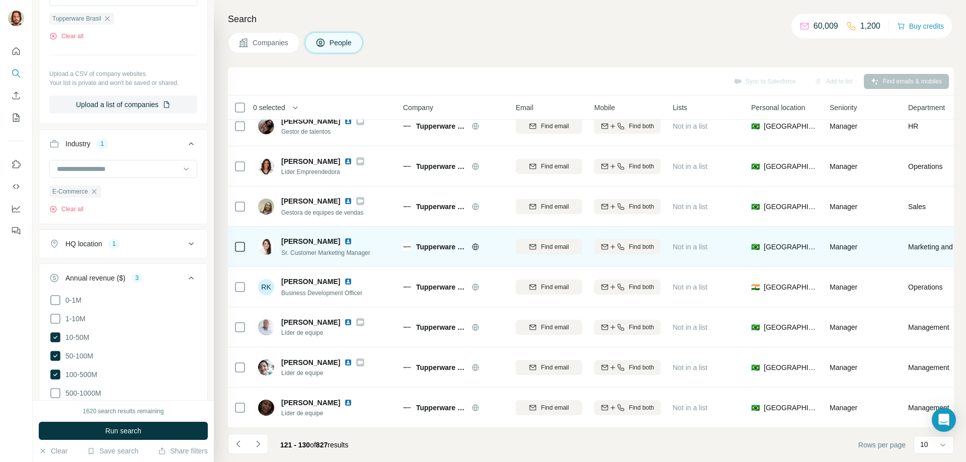
click at [344, 250] on span "Sr. Customer Marketing Manager" at bounding box center [325, 253] width 89 height 7
click at [344, 238] on img at bounding box center [348, 242] width 8 height 8
